Goal: Communication & Community: Share content

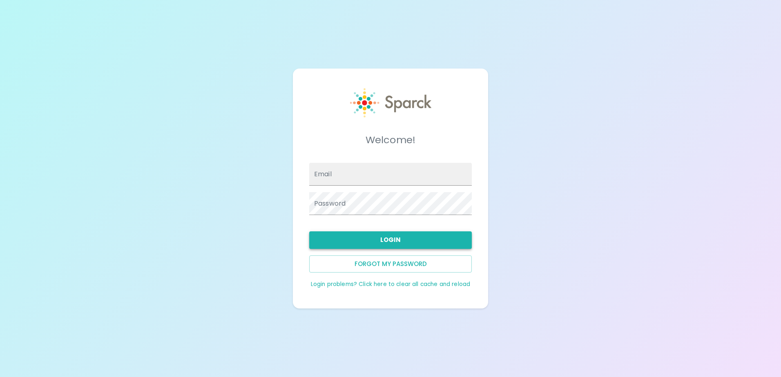
type input "[EMAIL_ADDRESS][DOMAIN_NAME]"
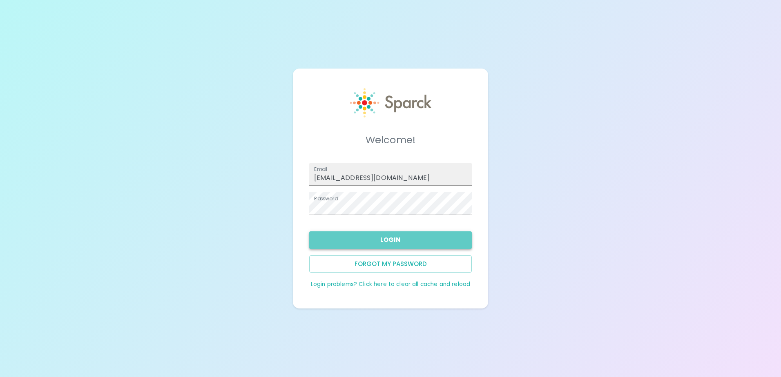
click at [414, 232] on button "Login" at bounding box center [390, 240] width 163 height 17
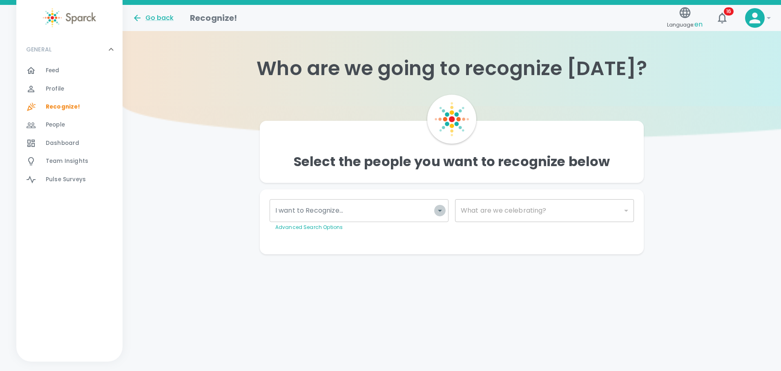
click at [443, 211] on icon "Open" at bounding box center [440, 211] width 10 height 10
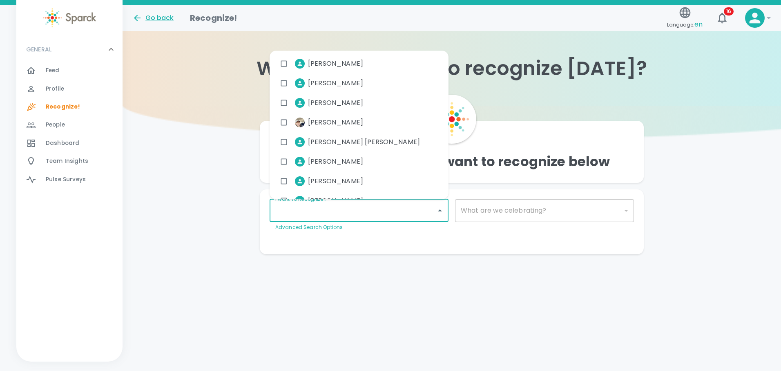
click at [378, 211] on input "I want to Recognize..." at bounding box center [352, 211] width 159 height 16
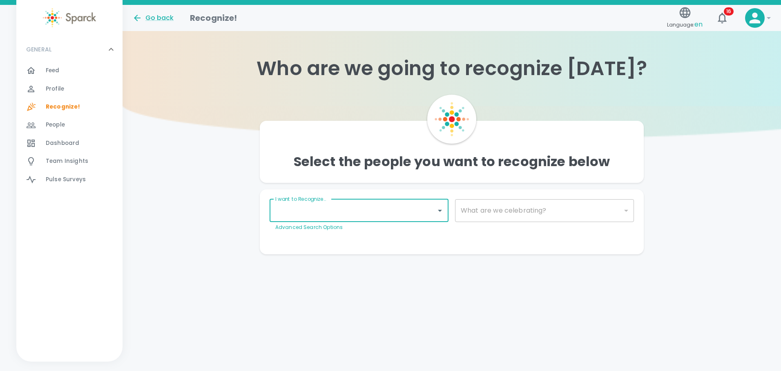
click at [135, 144] on div "Select the people you want to recognize below I want to Recognize... I want to …" at bounding box center [451, 180] width 658 height 148
click at [53, 138] on span "Dashboard 0" at bounding box center [62, 143] width 33 height 11
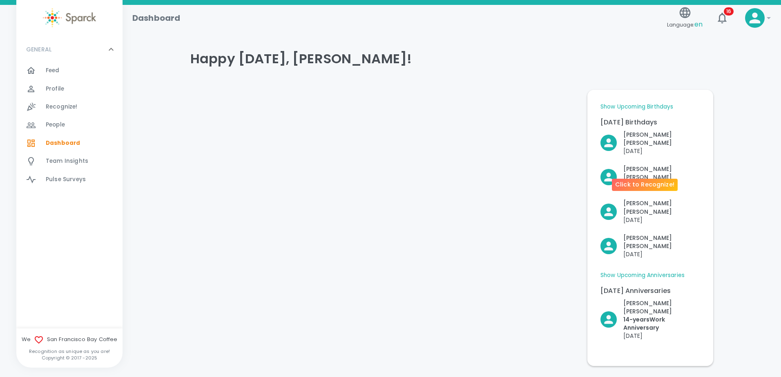
click at [636, 165] on p "[PERSON_NAME]" at bounding box center [661, 173] width 77 height 16
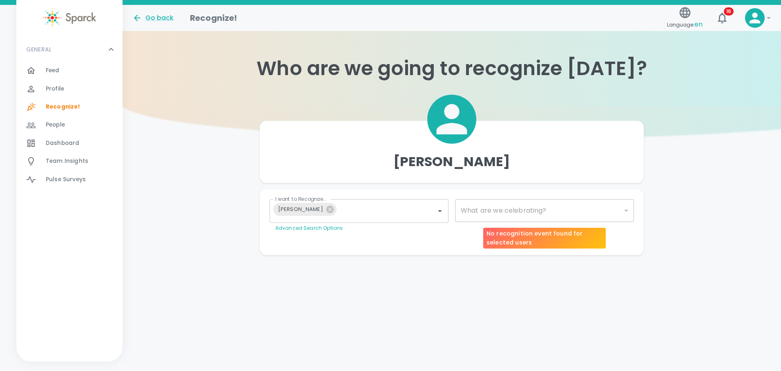
click at [623, 210] on div "​" at bounding box center [544, 210] width 179 height 23
type input "2072"
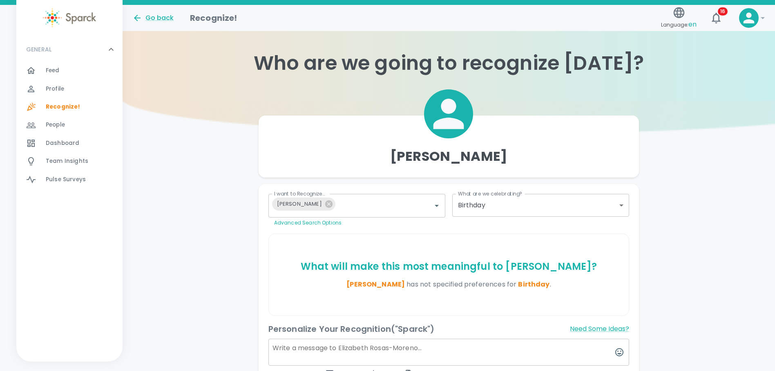
scroll to position [116, 0]
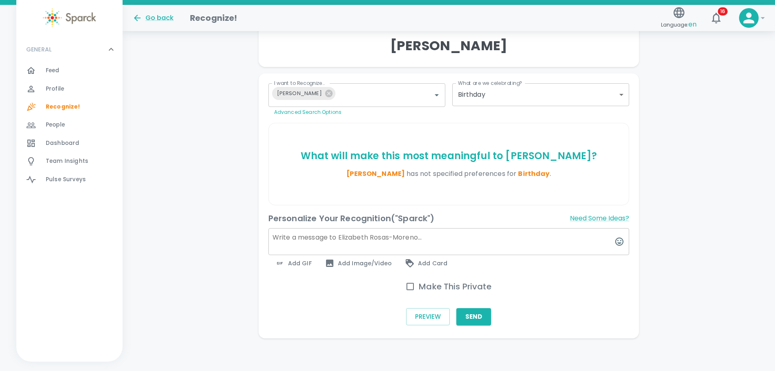
click at [349, 245] on textarea at bounding box center [448, 241] width 361 height 27
type textarea "Happy 🎂 !"
click at [369, 263] on span "Add Image/Video" at bounding box center [358, 263] width 67 height 10
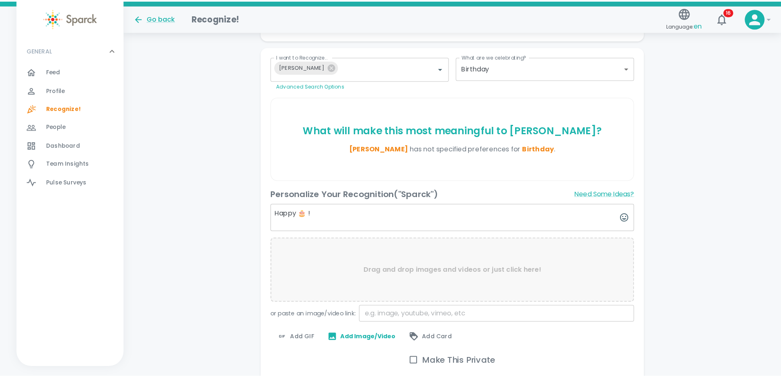
scroll to position [157, 0]
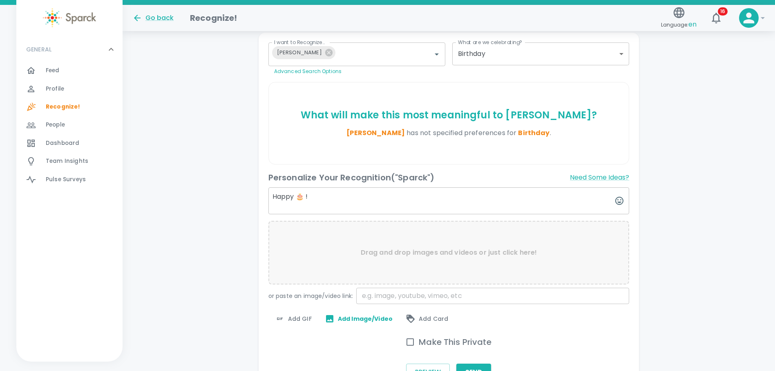
click at [300, 321] on span "Add GIF" at bounding box center [293, 319] width 37 height 10
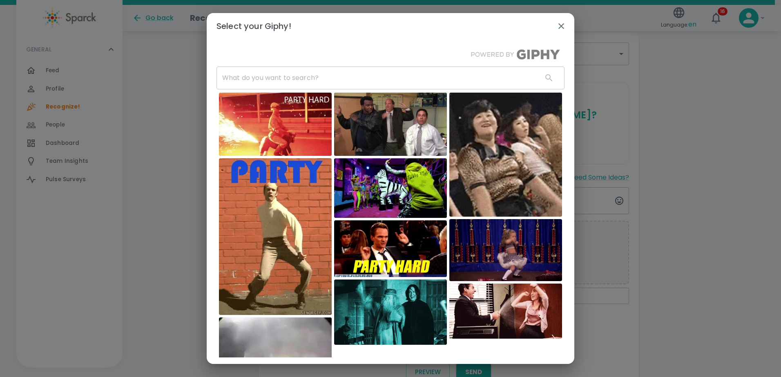
click at [375, 73] on input "text" at bounding box center [375, 78] width 319 height 23
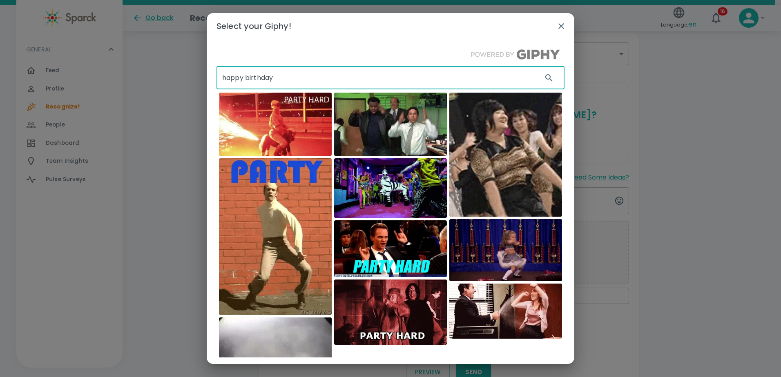
type input "happy birthday"
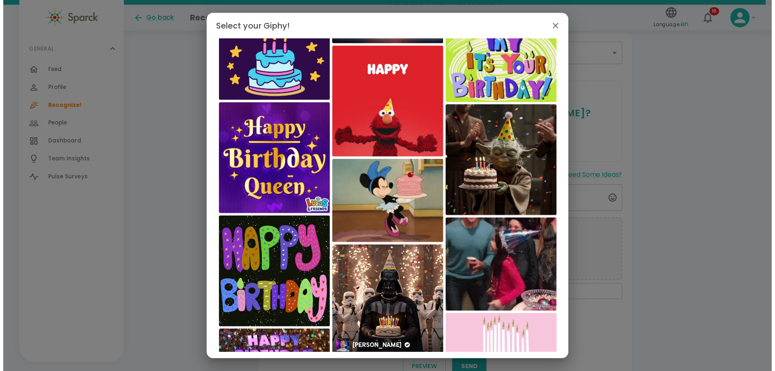
scroll to position [3, 0]
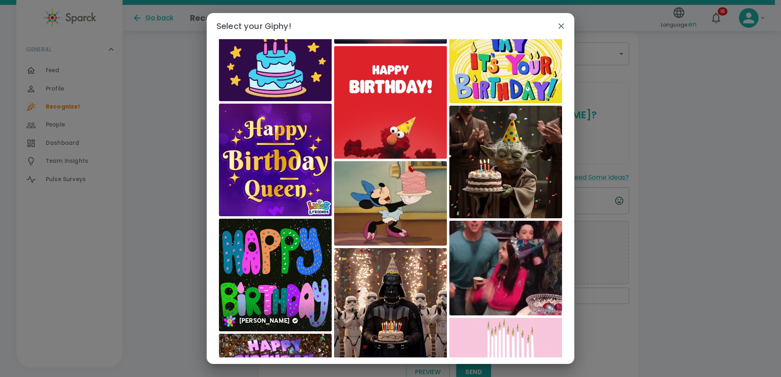
click at [281, 272] on img at bounding box center [275, 275] width 113 height 113
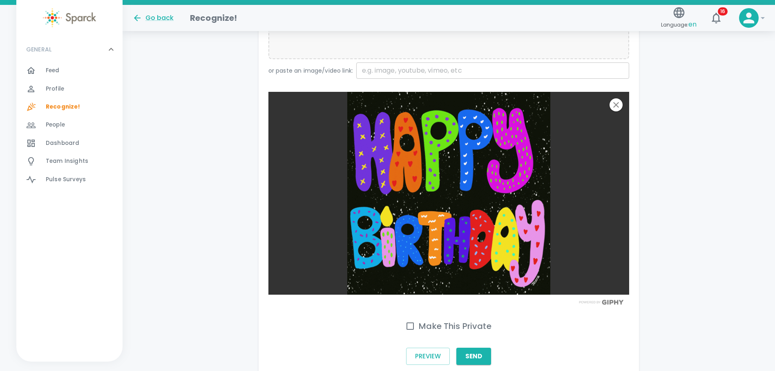
scroll to position [422, 0]
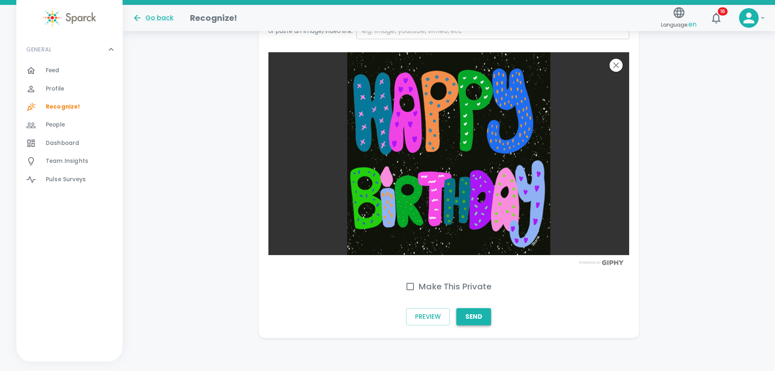
click at [483, 316] on button "Send" at bounding box center [473, 316] width 35 height 17
